Goal: Task Accomplishment & Management: Complete application form

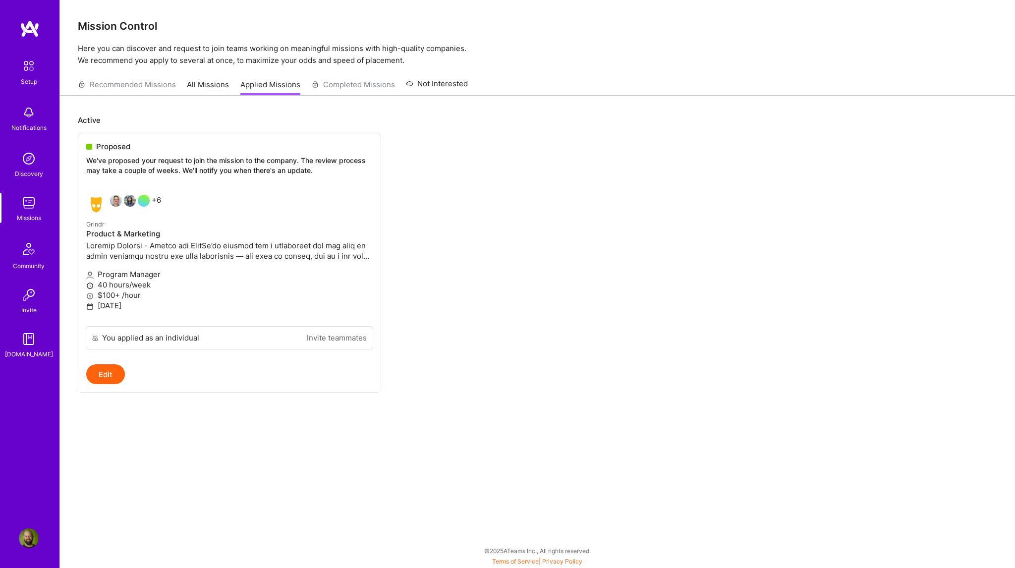
click at [28, 115] on div "Setup Notifications Discovery Missions Community Invite [DOMAIN_NAME]" at bounding box center [29, 208] width 59 height 304
click at [28, 115] on img at bounding box center [29, 113] width 20 height 20
click at [25, 60] on img at bounding box center [28, 66] width 21 height 21
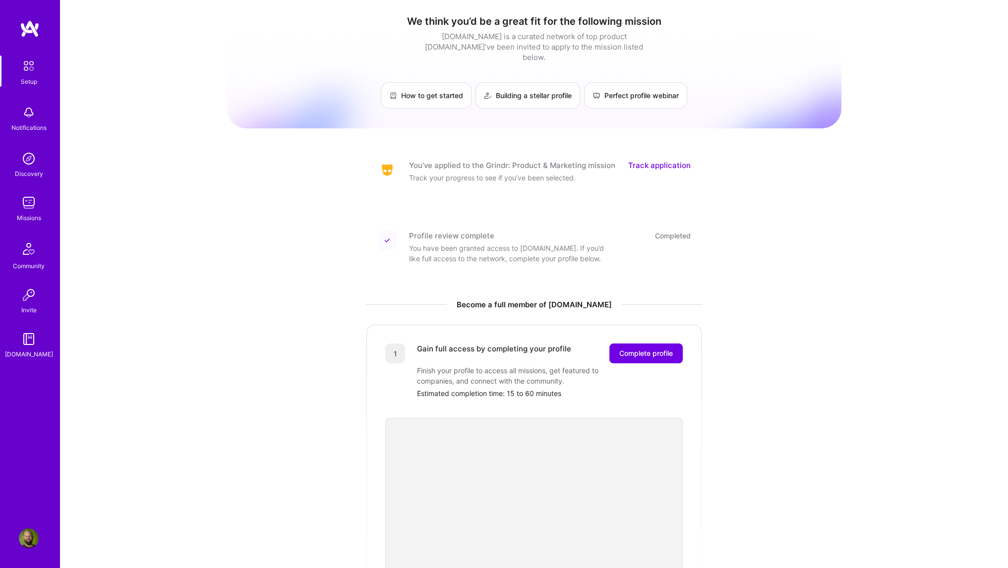
click at [675, 160] on link "Track application" at bounding box center [659, 165] width 62 height 10
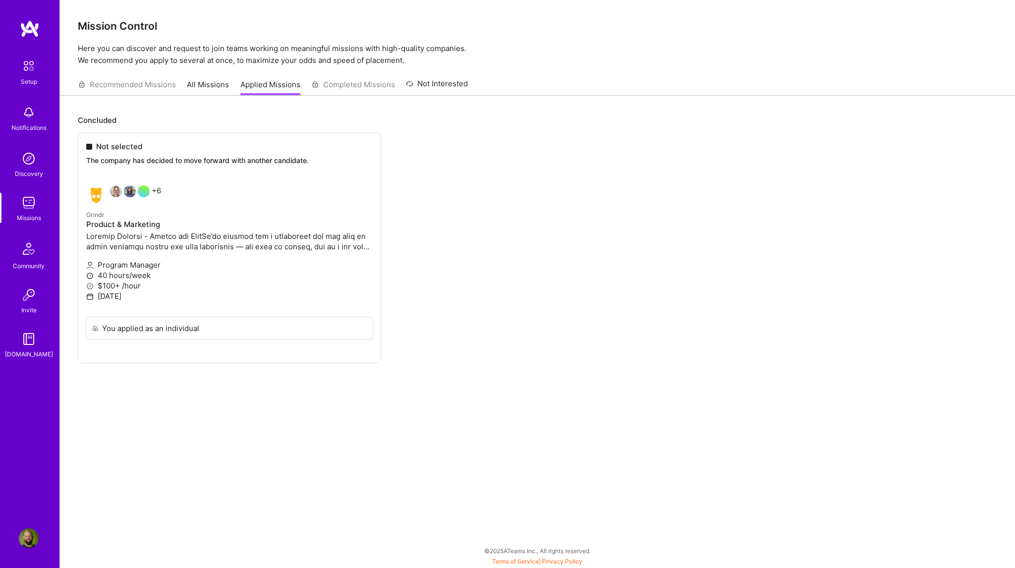
click at [36, 113] on img at bounding box center [29, 113] width 20 height 20
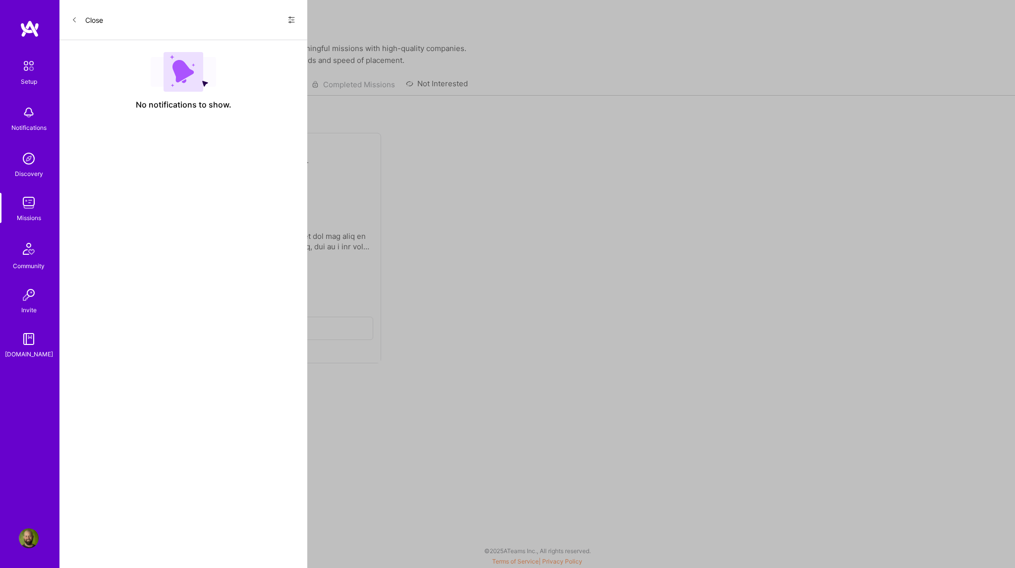
click at [84, 20] on button "Close" at bounding box center [87, 20] width 32 height 16
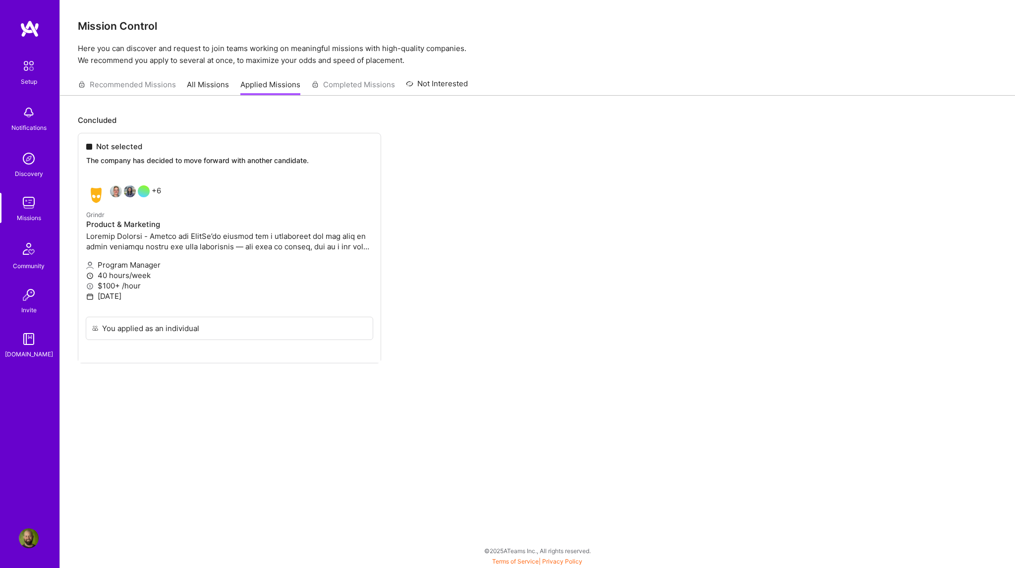
click at [196, 84] on link "All Missions" at bounding box center [208, 87] width 42 height 16
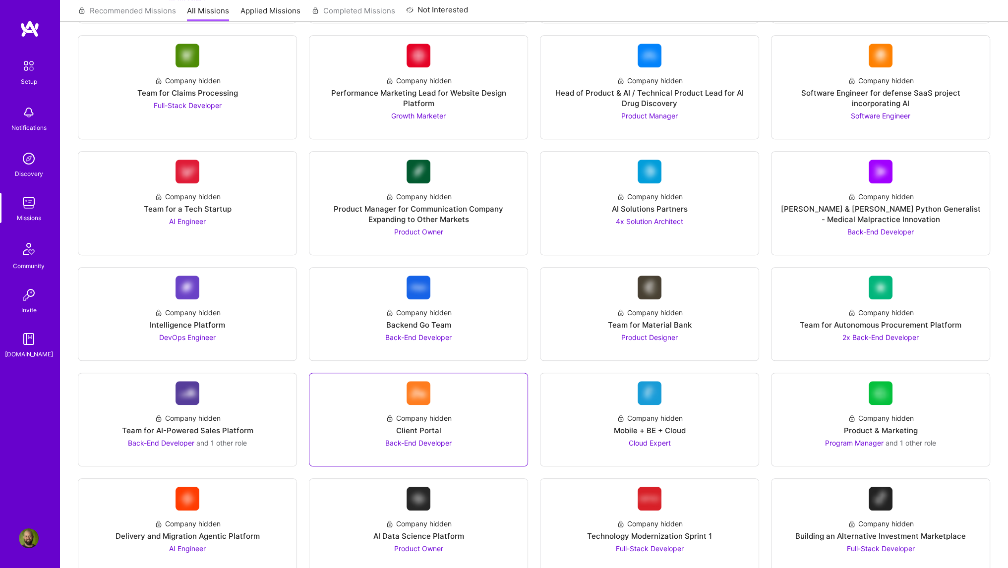
scroll to position [1041, 0]
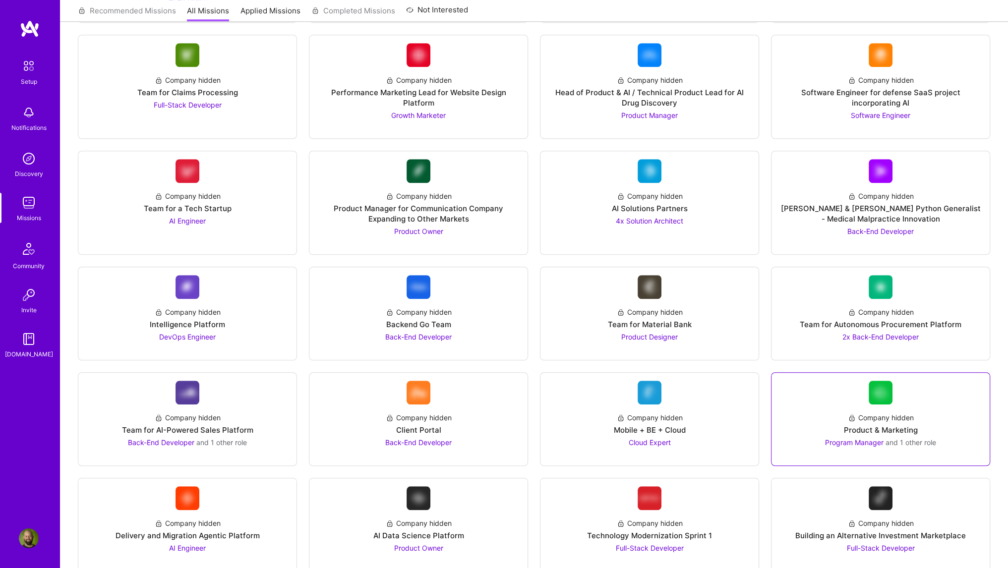
click at [807, 385] on link "Company hidden Product & Marketing Program Manager and 1 other role" at bounding box center [880, 419] width 202 height 77
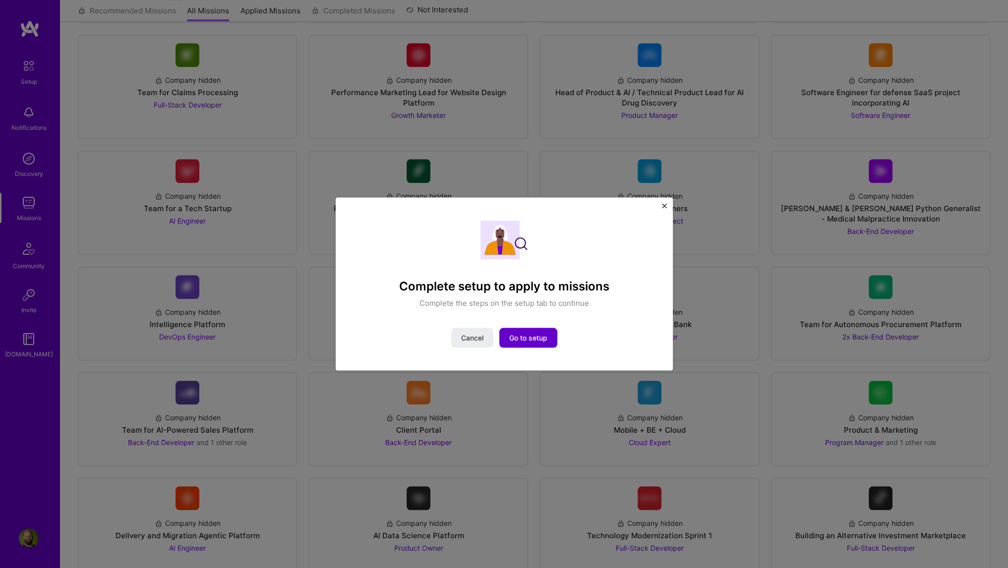
click at [531, 345] on button "Go to setup" at bounding box center [528, 338] width 58 height 20
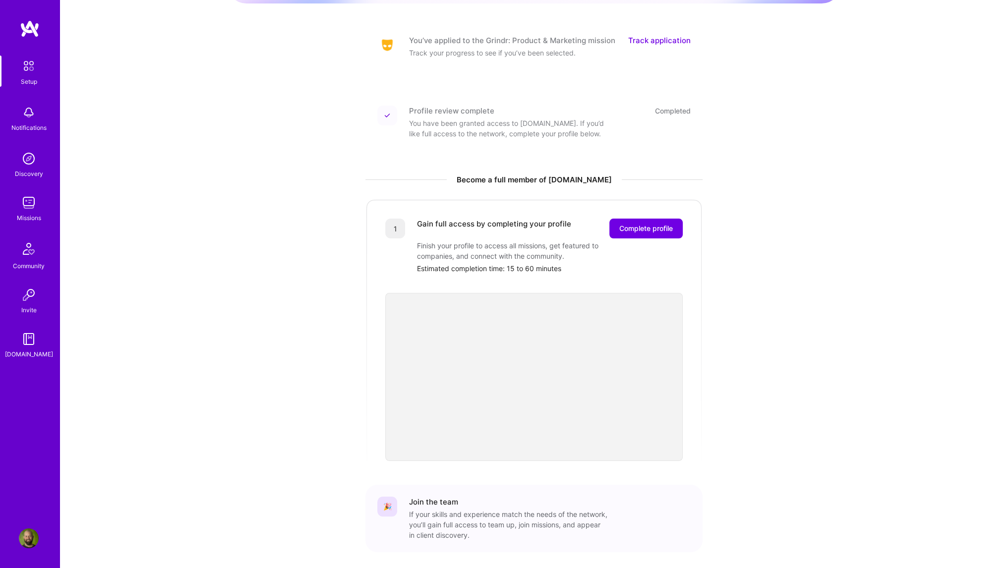
scroll to position [153, 0]
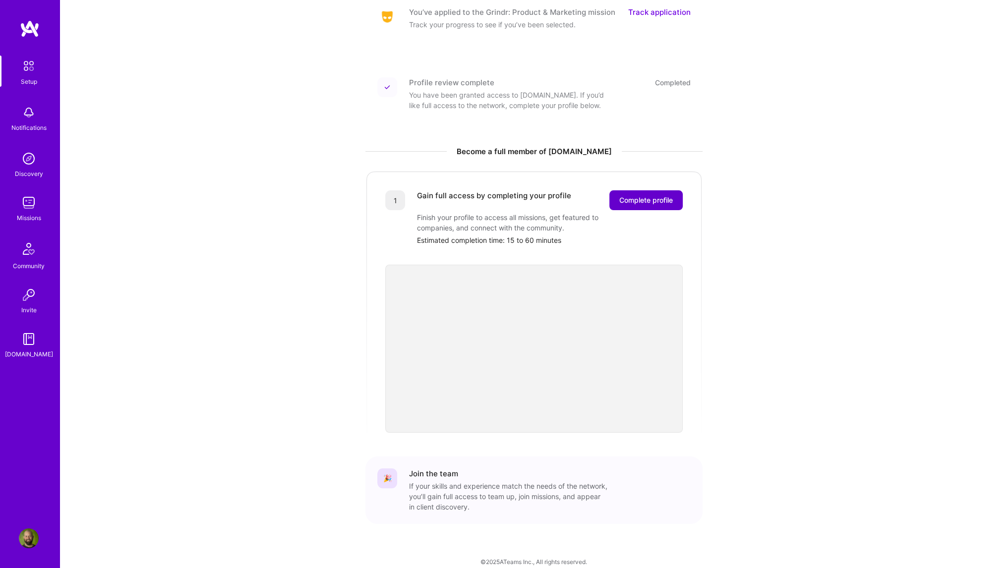
click at [663, 190] on button "Complete profile" at bounding box center [645, 200] width 73 height 20
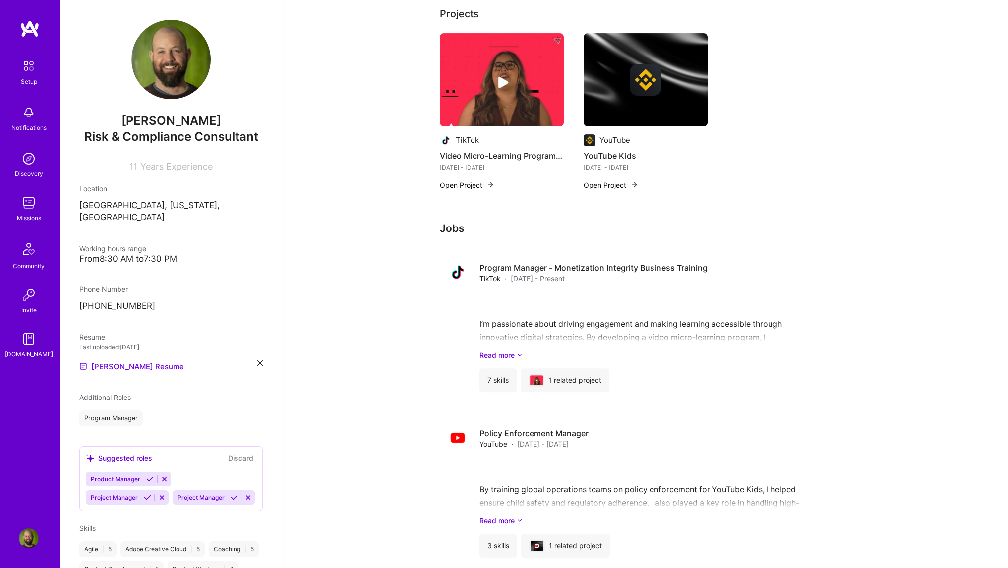
scroll to position [329, 0]
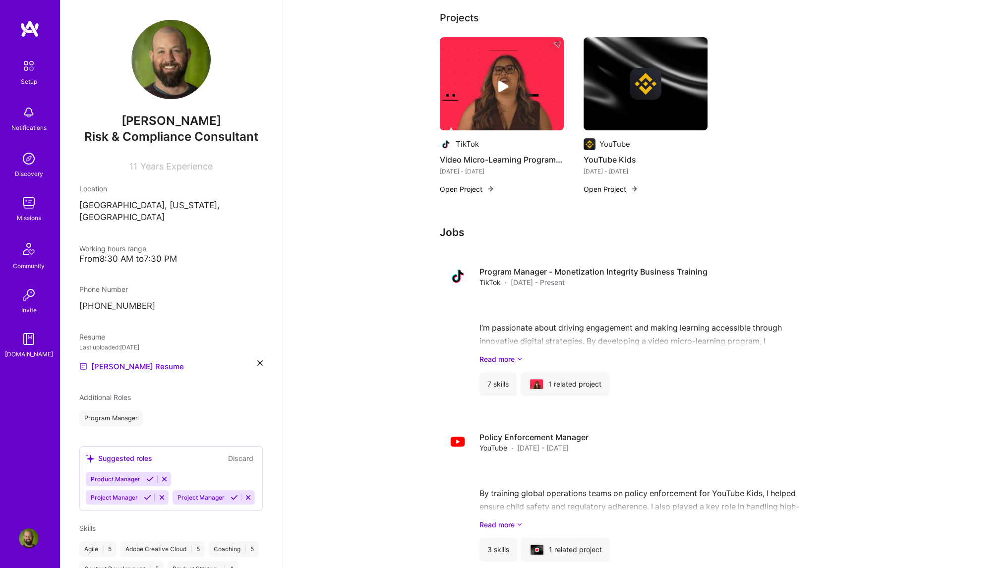
click at [29, 113] on img at bounding box center [29, 113] width 20 height 20
click at [32, 203] on img at bounding box center [29, 203] width 20 height 20
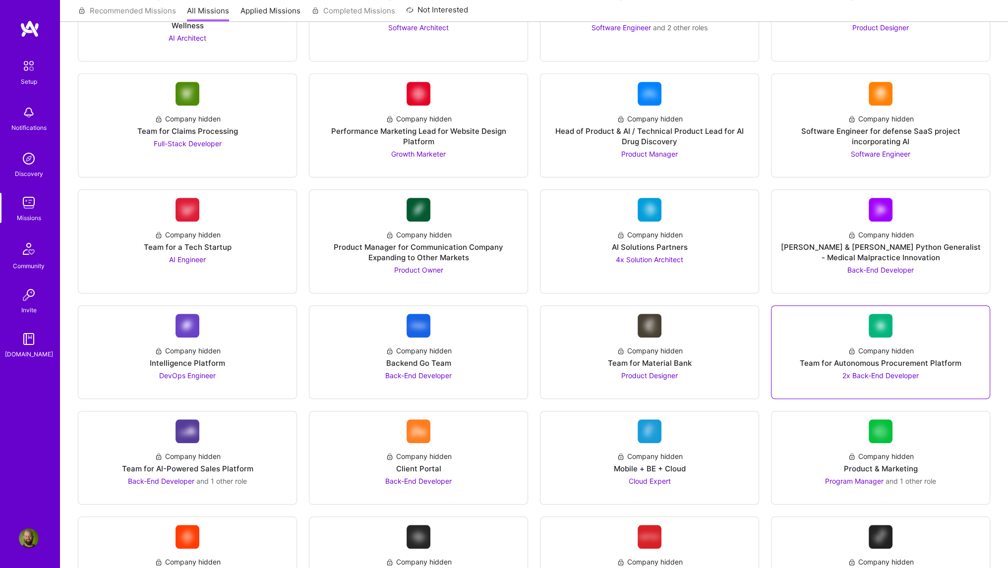
scroll to position [972, 0]
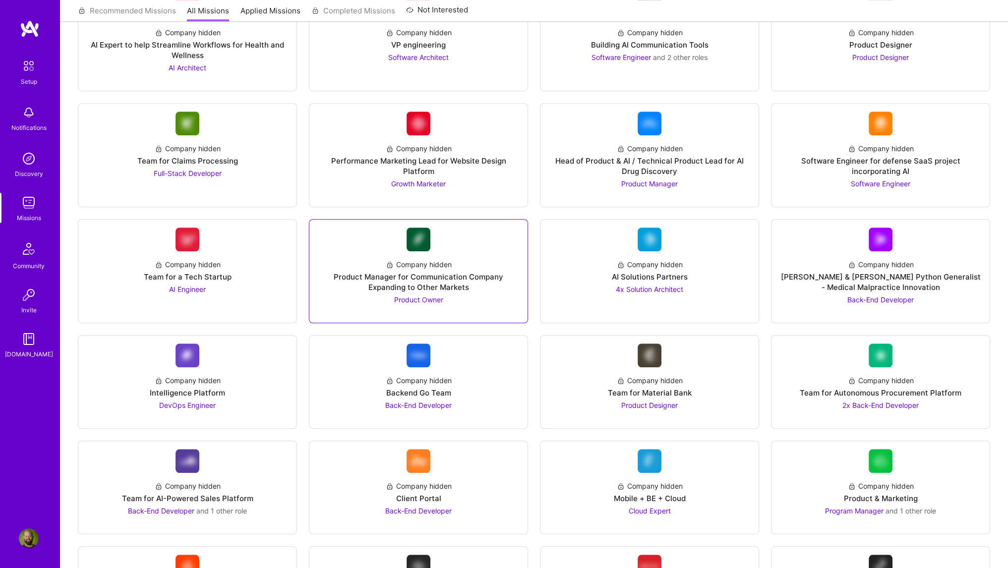
click at [447, 272] on div "Product Manager for Communication Company Expanding to Other Markets" at bounding box center [418, 282] width 202 height 21
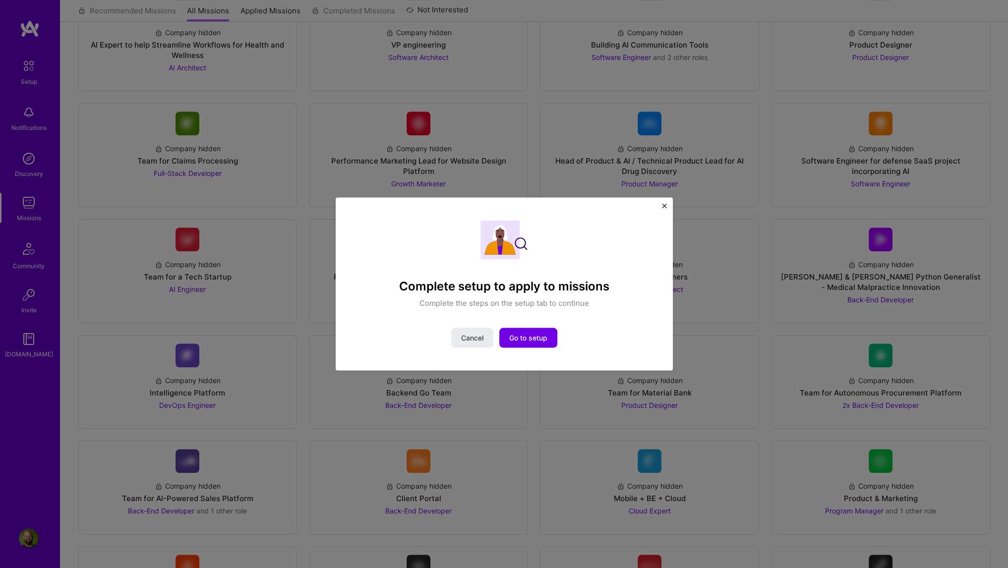
click at [665, 206] on img "Close" at bounding box center [664, 206] width 5 height 5
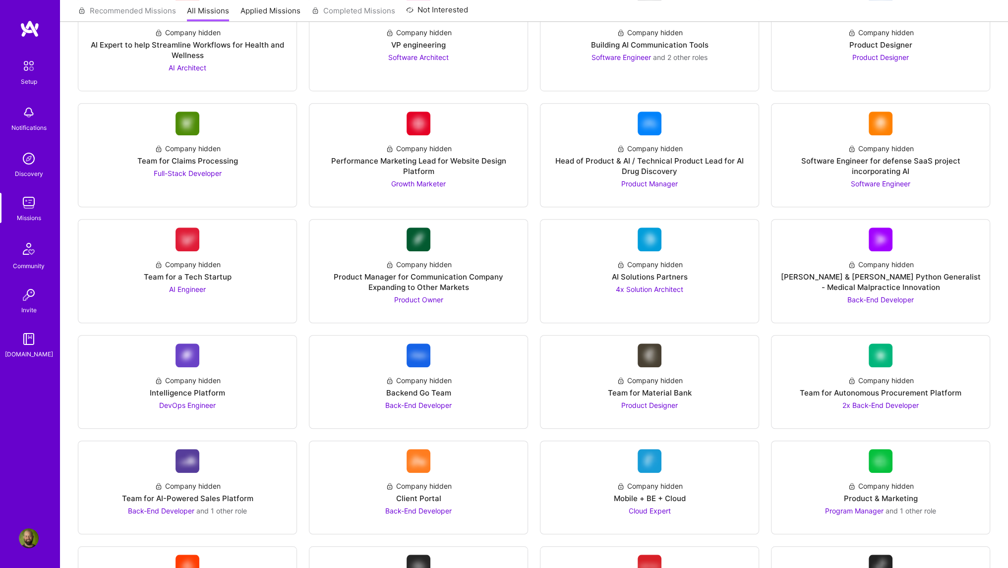
click at [35, 209] on img at bounding box center [29, 203] width 20 height 20
